Goal: Complete application form

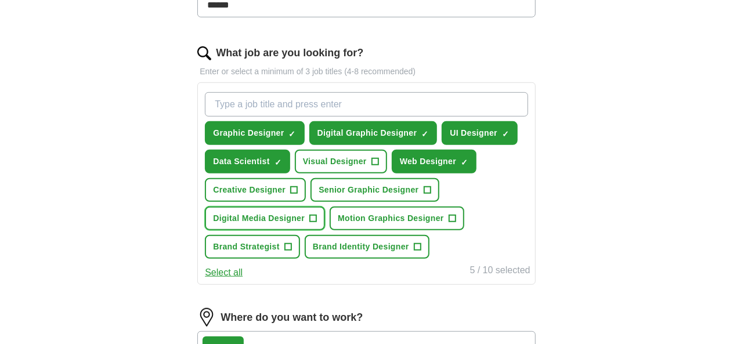
click at [317, 223] on span "+" at bounding box center [313, 218] width 7 height 9
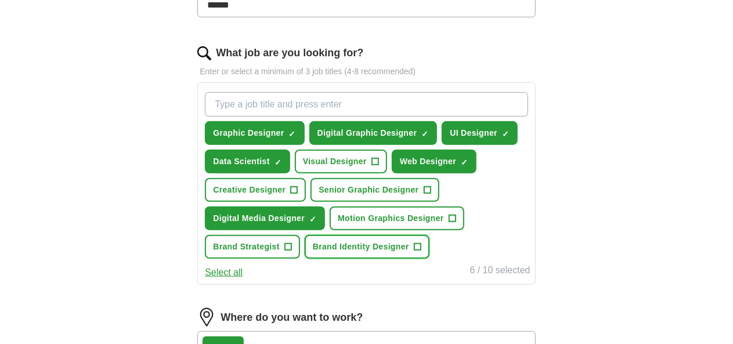
click at [421, 252] on span "+" at bounding box center [417, 247] width 7 height 9
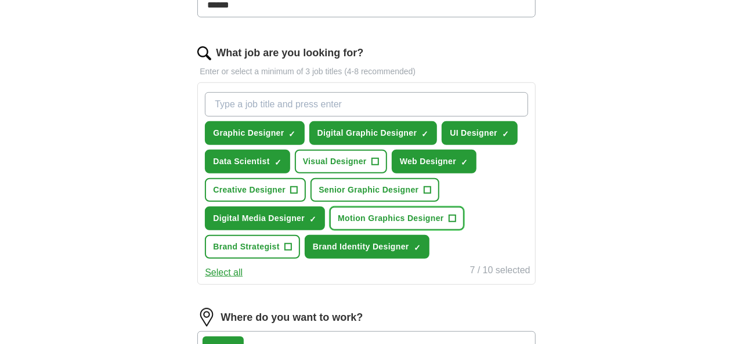
click at [456, 223] on span "+" at bounding box center [452, 218] width 7 height 9
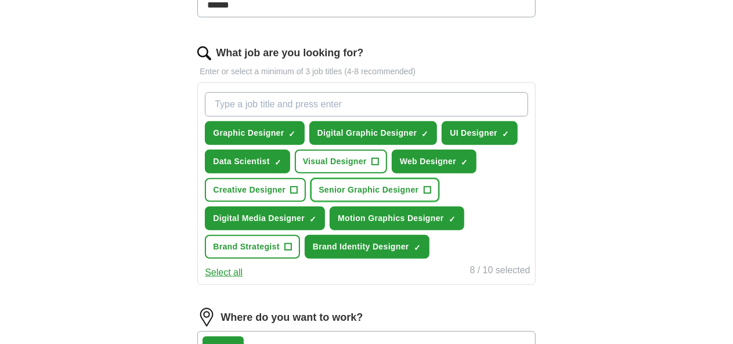
click at [431, 195] on span "+" at bounding box center [427, 190] width 7 height 9
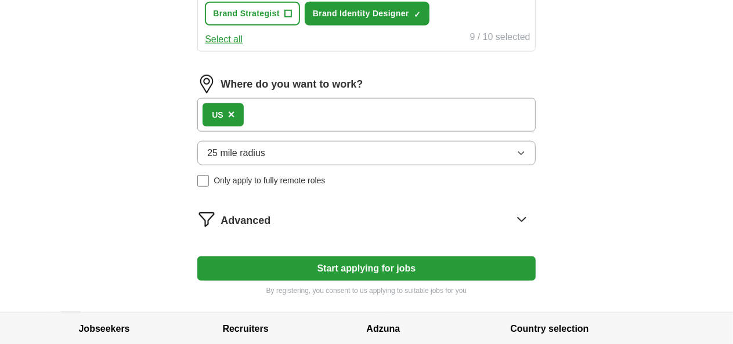
scroll to position [587, 0]
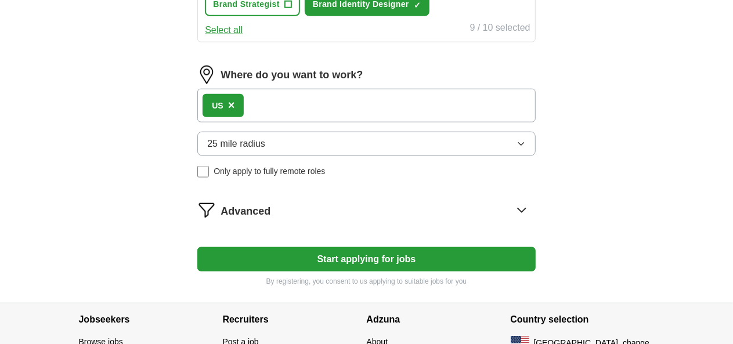
click at [304, 122] on div "US ×" at bounding box center [366, 106] width 338 height 34
click at [284, 122] on div "US ×" at bounding box center [366, 106] width 338 height 34
click at [265, 151] on span "25 mile radius" at bounding box center [236, 144] width 58 height 14
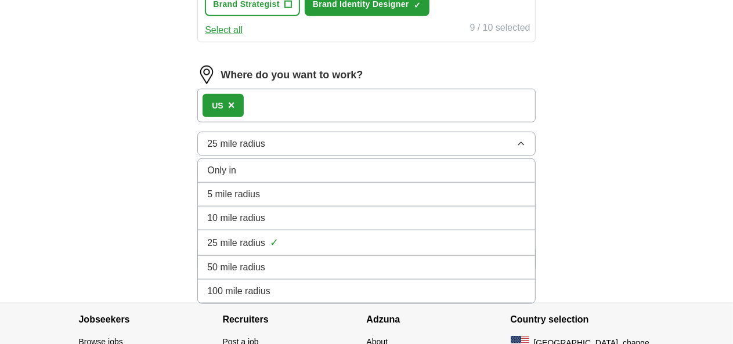
scroll to position [688, 0]
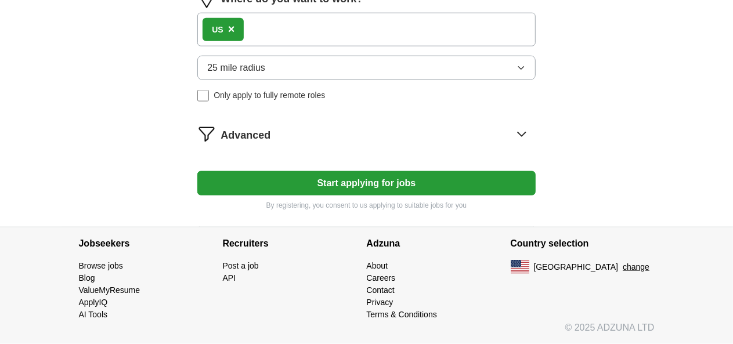
click at [235, 33] on span "×" at bounding box center [231, 29] width 7 height 13
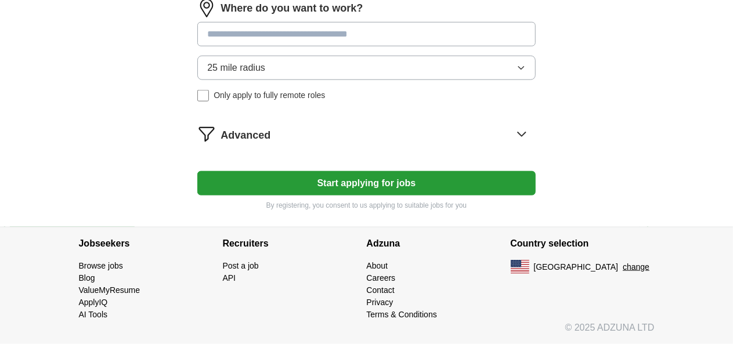
click at [270, 35] on input at bounding box center [366, 34] width 338 height 24
type input "******"
click at [232, 96] on div "25 mile radius Only apply to fully remote roles" at bounding box center [366, 79] width 338 height 46
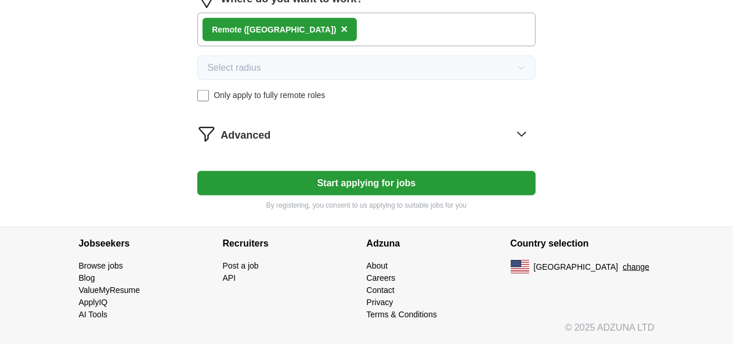
scroll to position [688, 0]
click at [376, 180] on button "Start applying for jobs" at bounding box center [366, 183] width 338 height 24
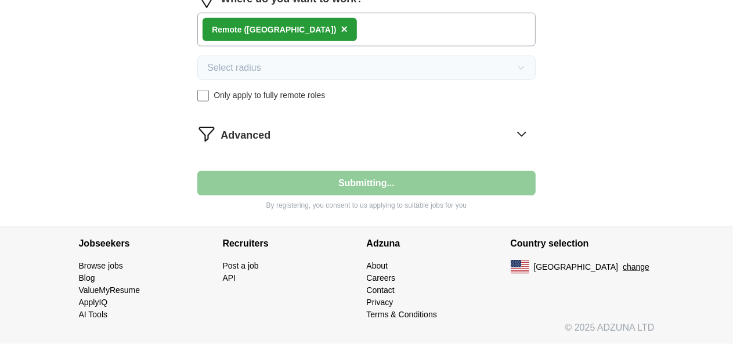
select select "**"
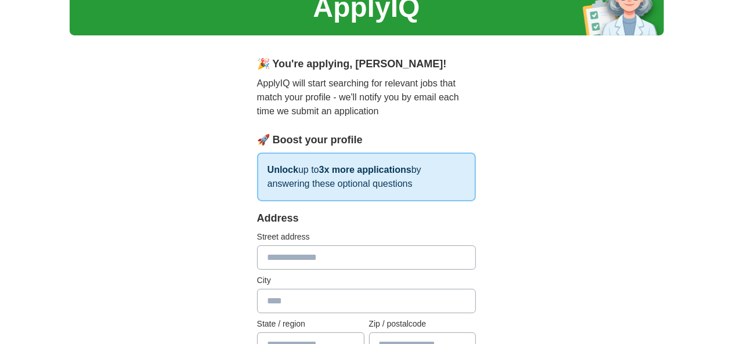
scroll to position [100, 0]
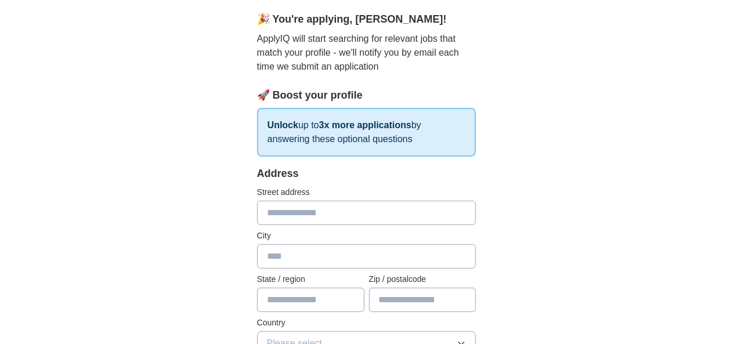
click at [281, 207] on input "text" at bounding box center [366, 213] width 219 height 24
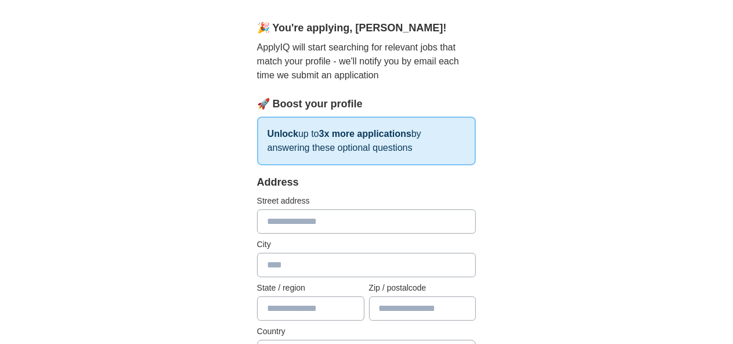
scroll to position [87, 0]
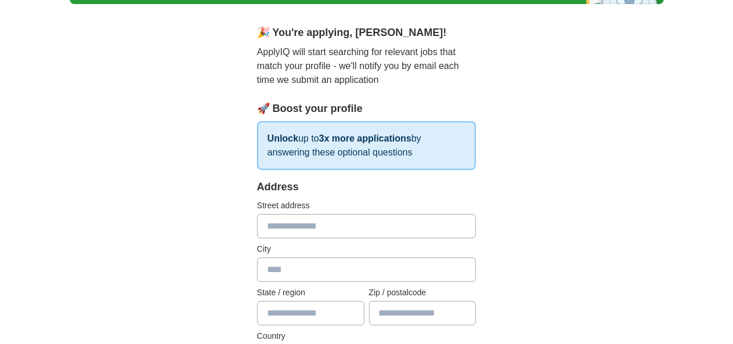
click at [303, 224] on input "text" at bounding box center [366, 226] width 219 height 24
